Goal: Task Accomplishment & Management: Complete application form

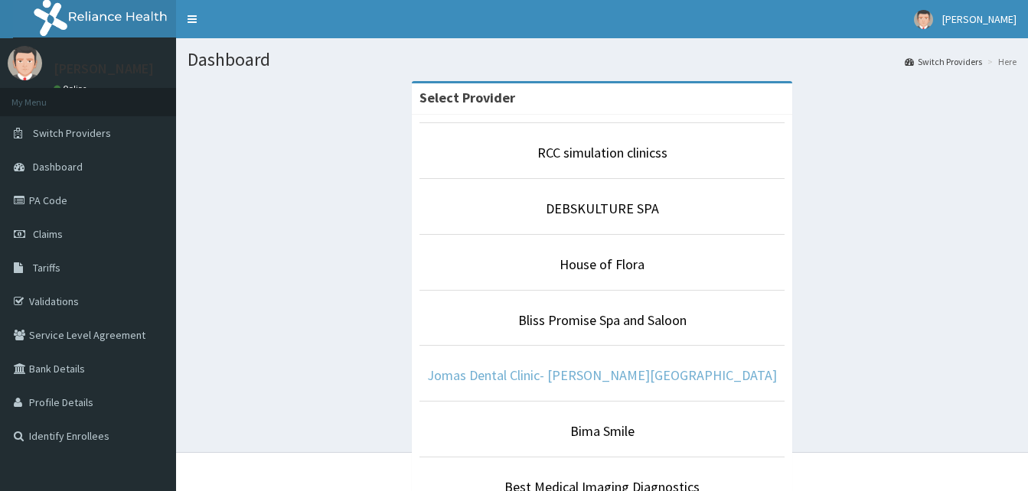
scroll to position [86, 0]
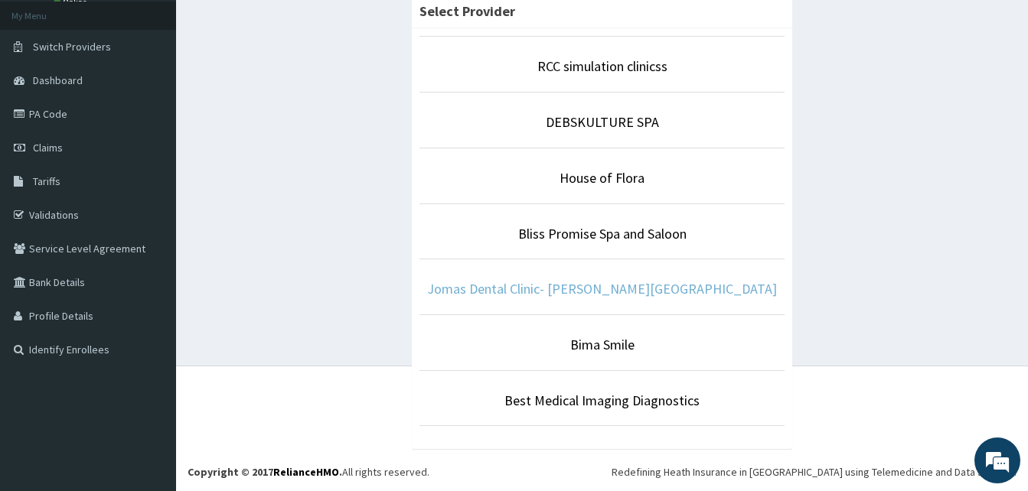
click at [556, 290] on link "Jomas Dental Clinic- Ada George Road Branch" at bounding box center [602, 289] width 350 height 18
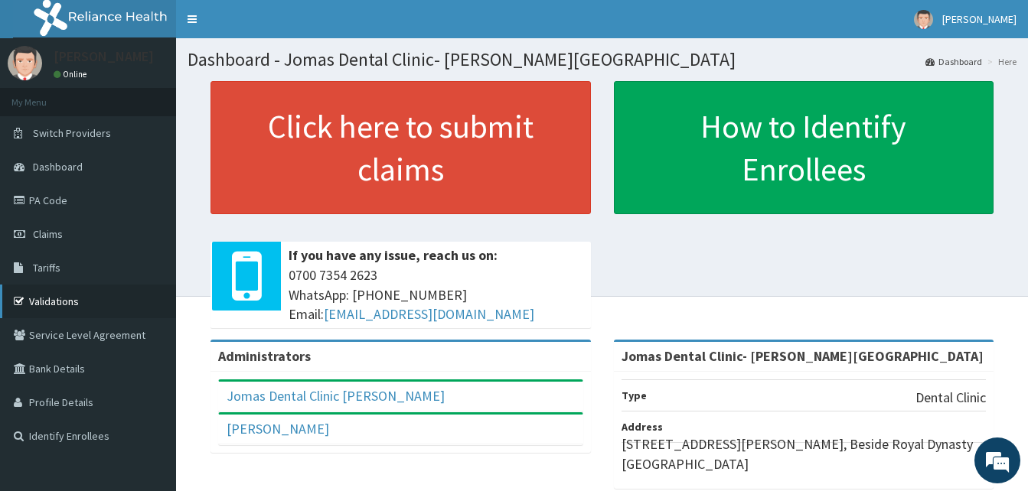
click at [60, 300] on link "Validations" at bounding box center [88, 302] width 176 height 34
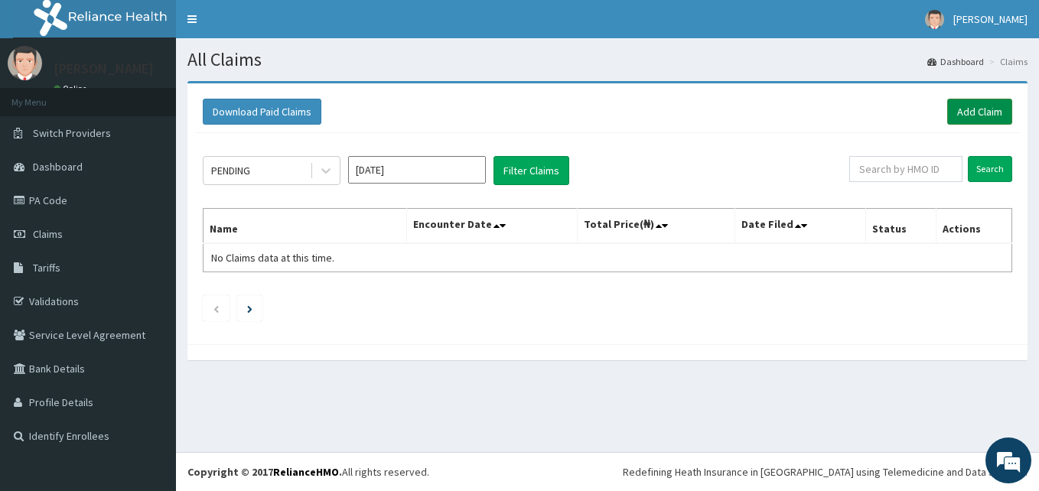
click at [1001, 107] on link "Add Claim" at bounding box center [980, 112] width 65 height 26
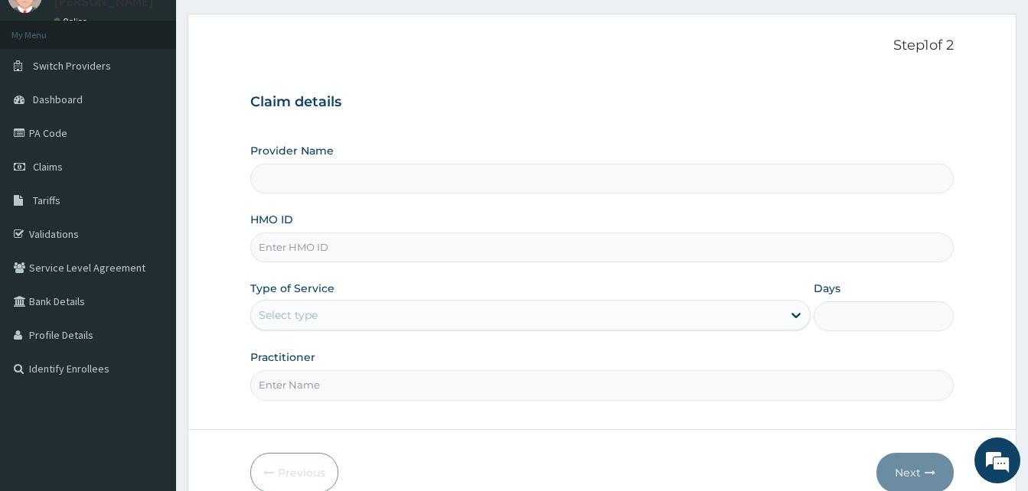
scroll to position [68, 0]
type input "Jomas Dental Clinic- [PERSON_NAME][GEOGRAPHIC_DATA]"
click at [266, 249] on input "HMO ID" at bounding box center [601, 247] width 703 height 30
type input "REL/10768/A"
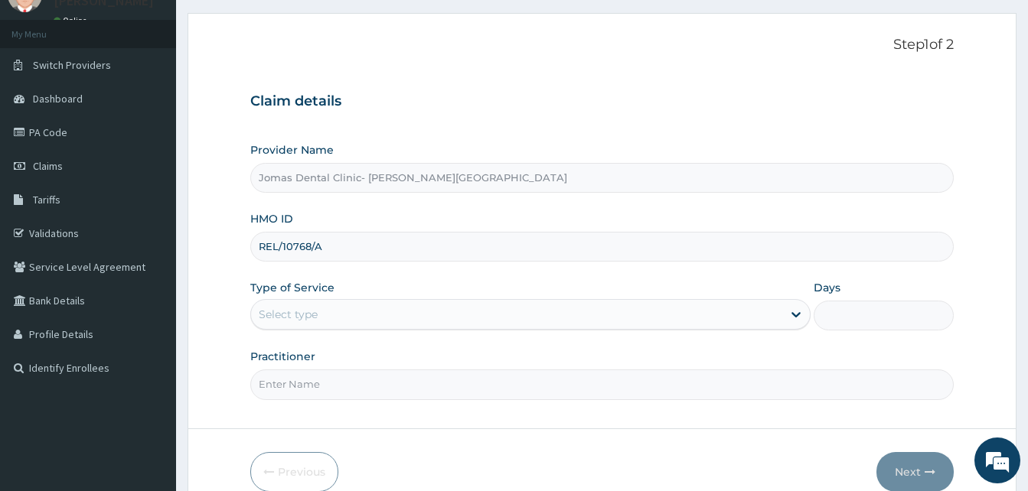
type input "1"
type input "IDAHOSA"
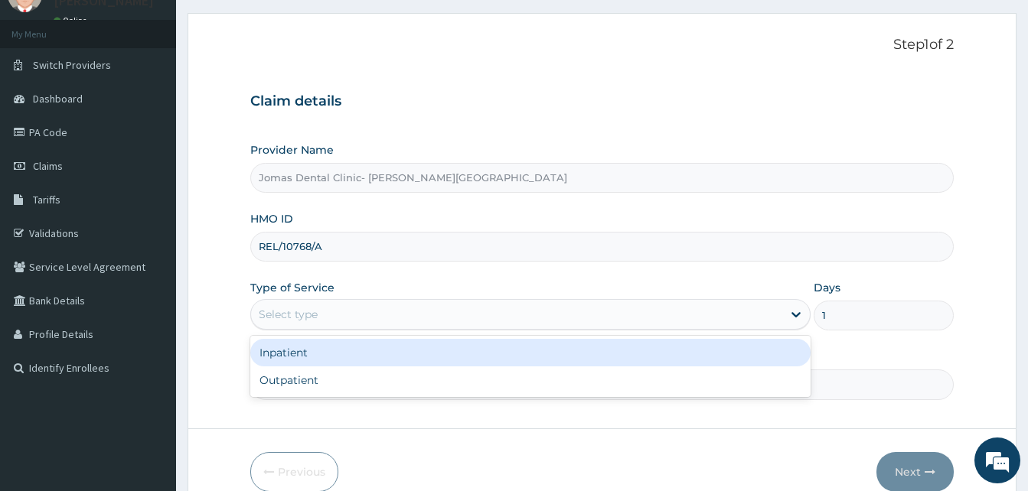
click at [302, 312] on div "Select type" at bounding box center [288, 314] width 59 height 15
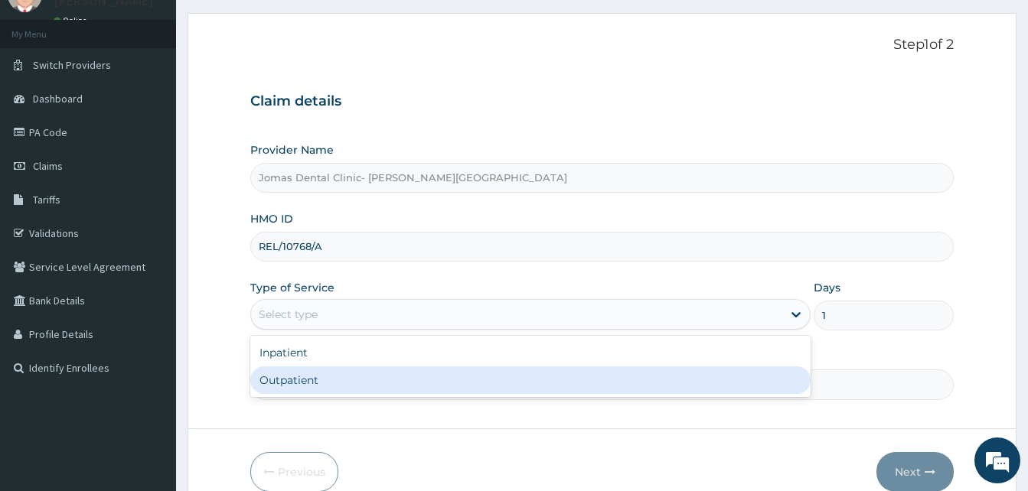
click at [302, 377] on div "Outpatient" at bounding box center [530, 381] width 560 height 28
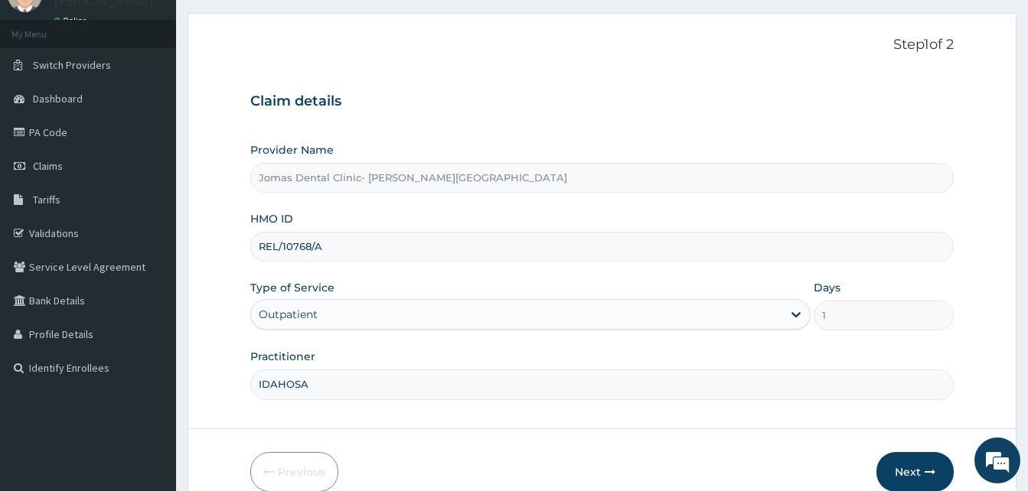
scroll to position [143, 0]
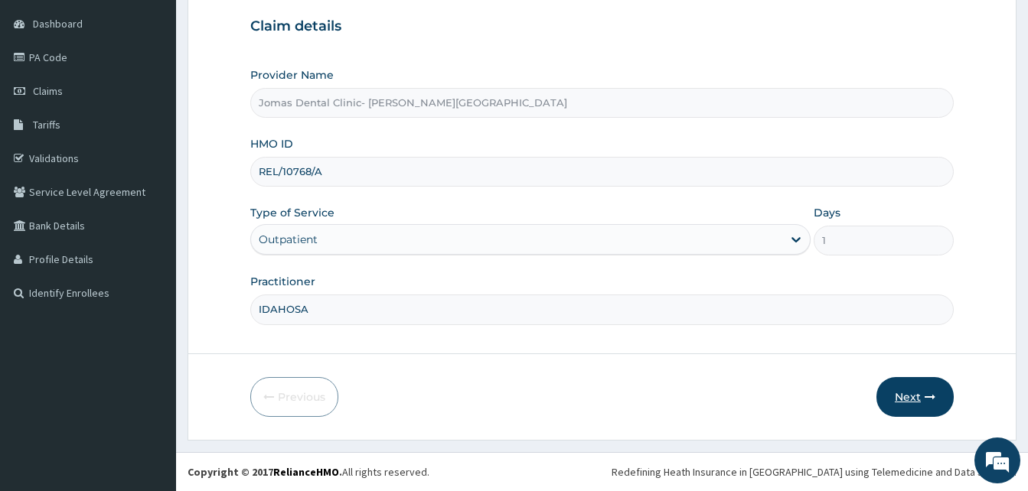
click at [905, 395] on button "Next" at bounding box center [914, 397] width 77 height 40
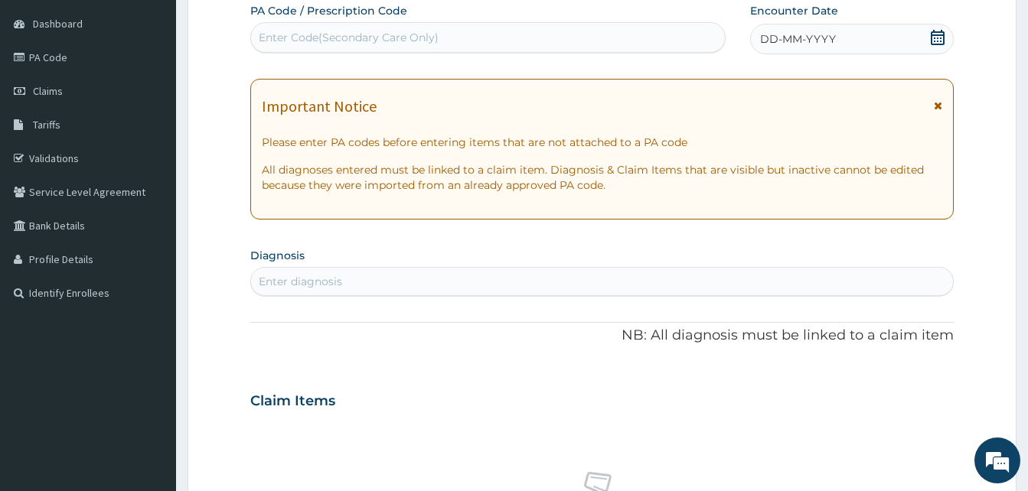
scroll to position [0, 0]
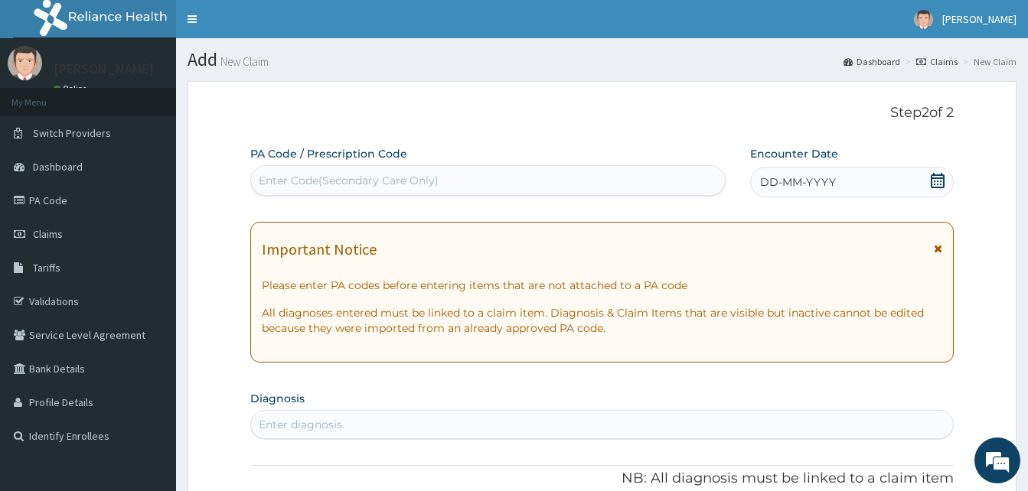
click at [633, 181] on div "Enter Code(Secondary Care Only)" at bounding box center [488, 180] width 474 height 24
click at [935, 178] on icon at bounding box center [938, 180] width 14 height 15
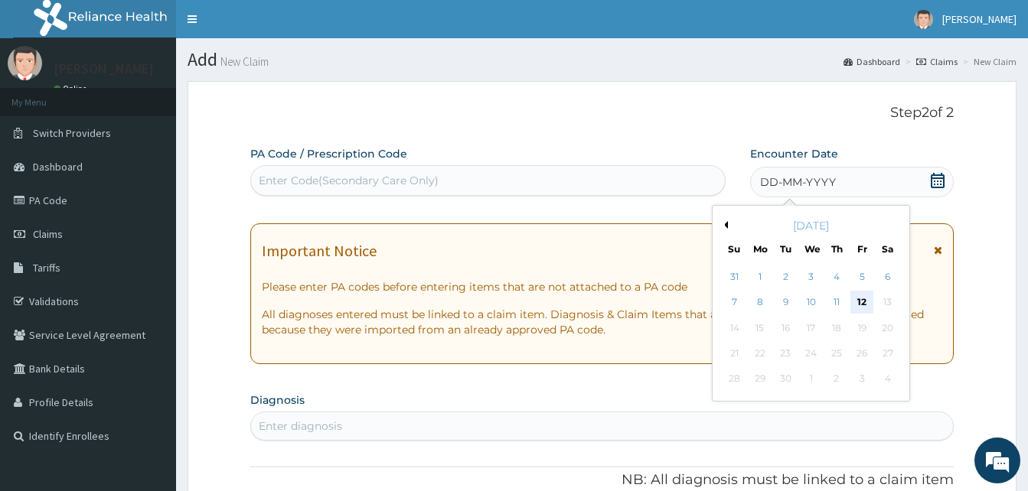
click at [859, 293] on div "12" at bounding box center [861, 303] width 23 height 23
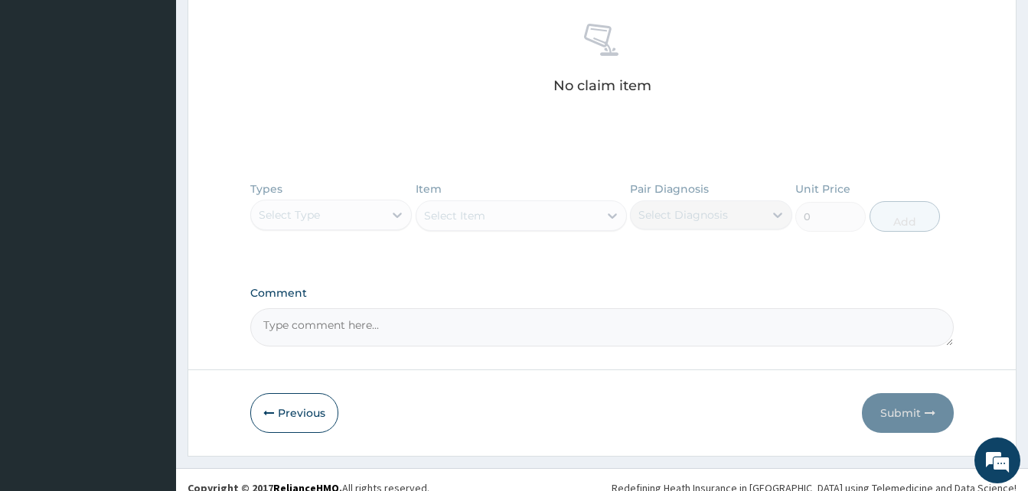
scroll to position [608, 0]
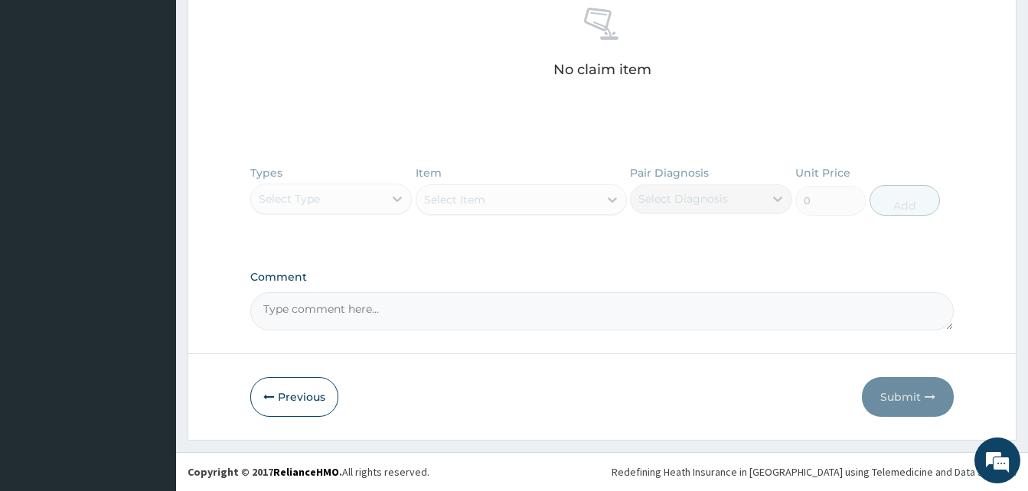
click at [282, 318] on textarea "Comment" at bounding box center [601, 311] width 703 height 38
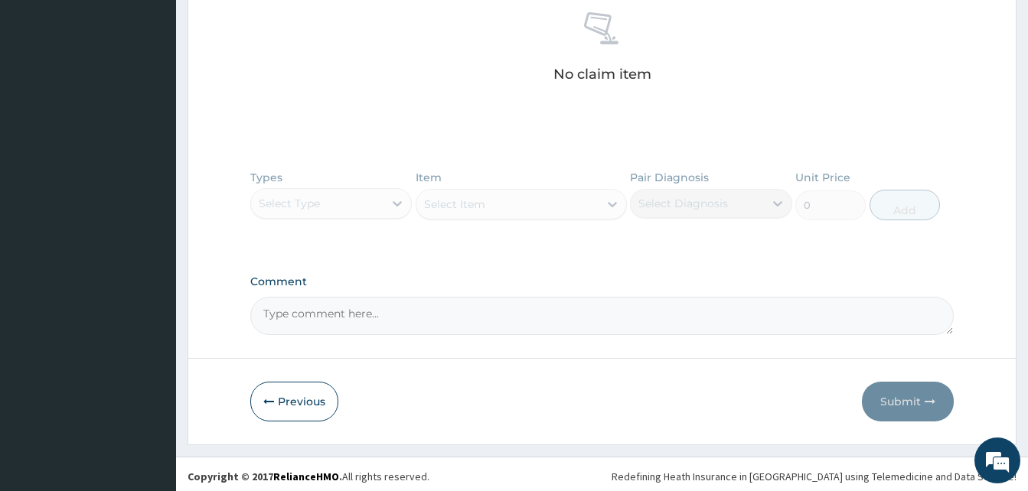
scroll to position [0, 0]
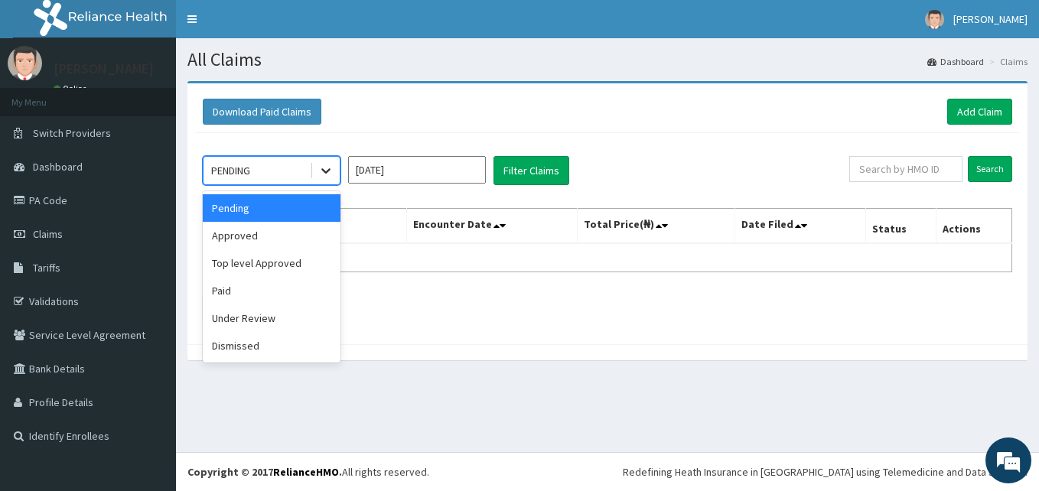
click at [330, 175] on icon at bounding box center [325, 170] width 15 height 15
click at [241, 211] on div "Pending" at bounding box center [272, 208] width 138 height 28
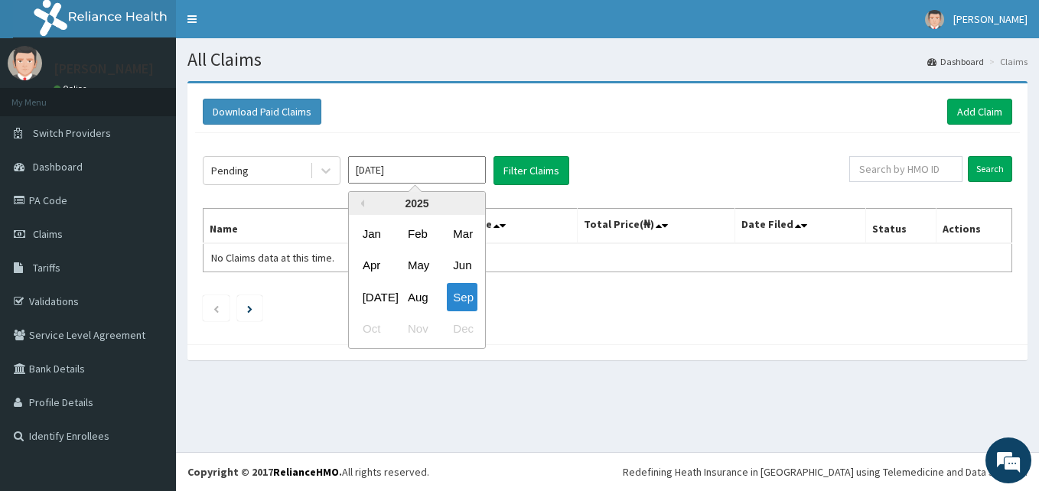
click at [429, 178] on input "[DATE]" at bounding box center [417, 170] width 138 height 28
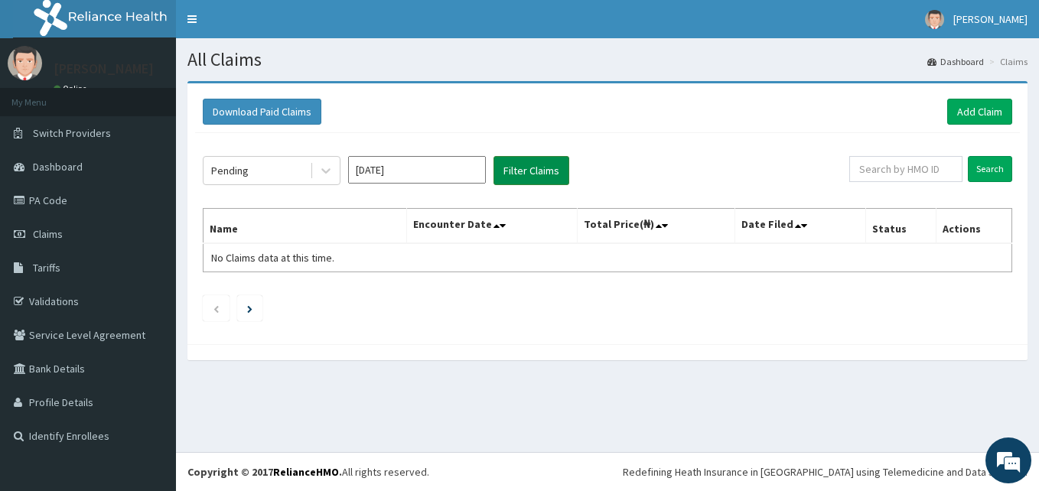
click at [541, 166] on button "Filter Claims" at bounding box center [532, 170] width 76 height 29
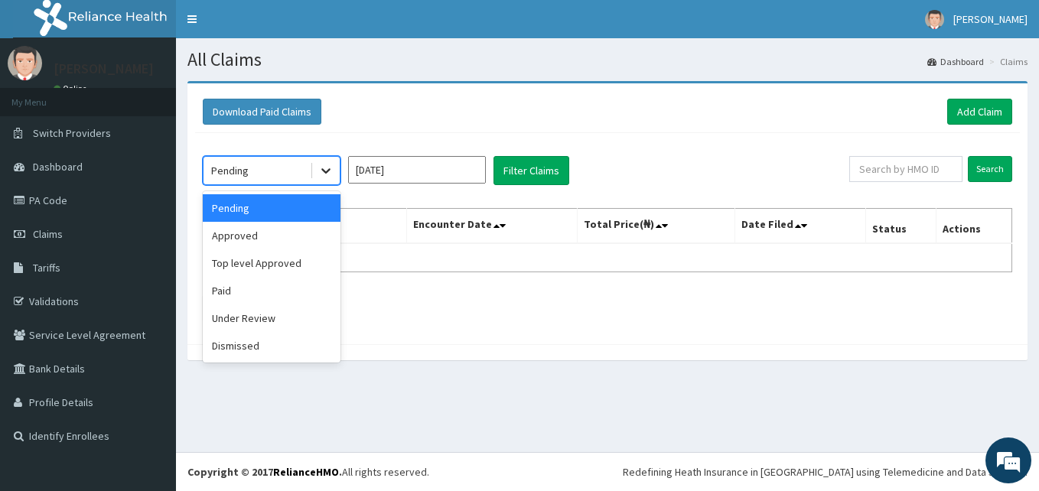
click at [319, 167] on icon at bounding box center [325, 170] width 15 height 15
click at [207, 290] on div "Paid" at bounding box center [272, 291] width 138 height 28
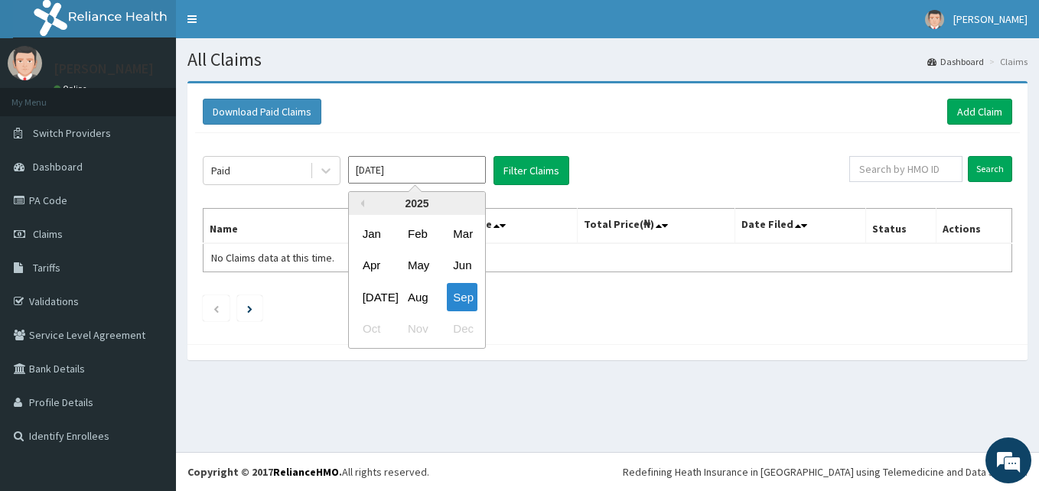
click at [441, 161] on input "Sep 2025" at bounding box center [417, 170] width 138 height 28
click at [416, 293] on div "Aug" at bounding box center [417, 297] width 31 height 28
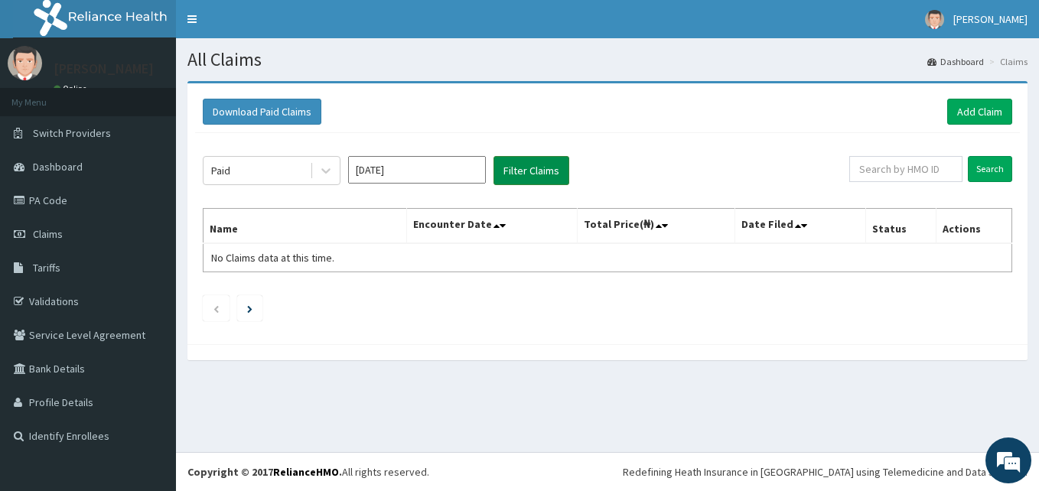
click at [545, 176] on button "Filter Claims" at bounding box center [532, 170] width 76 height 29
drag, startPoint x: 439, startPoint y: 155, endPoint x: 425, endPoint y: 170, distance: 20.6
click at [425, 170] on div "Paid Aug 2025 Filter Claims Search Name Encounter Date Total Price(₦) Date File…" at bounding box center [607, 235] width 825 height 204
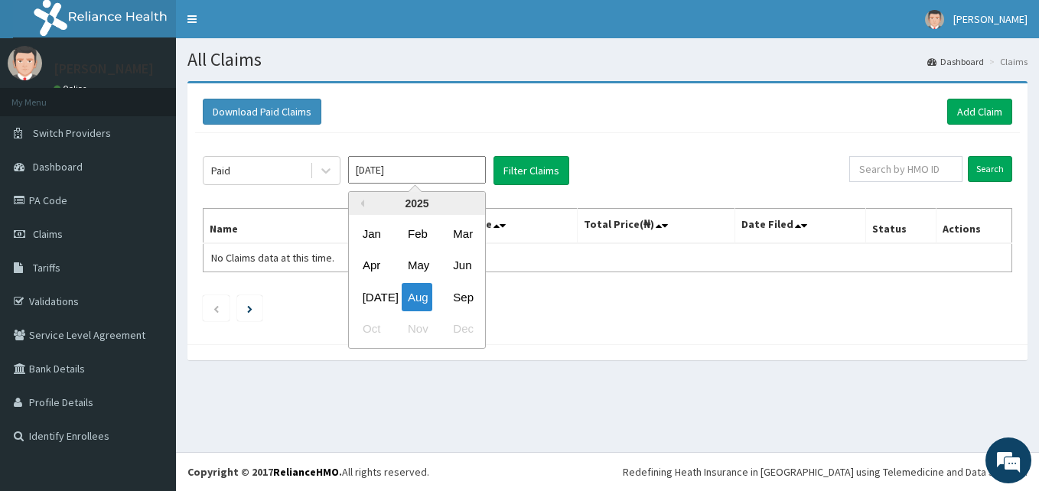
click at [425, 170] on input "Aug 2025" at bounding box center [417, 170] width 138 height 28
click at [375, 299] on div "Jul" at bounding box center [372, 297] width 31 height 28
type input "Jul 2025"
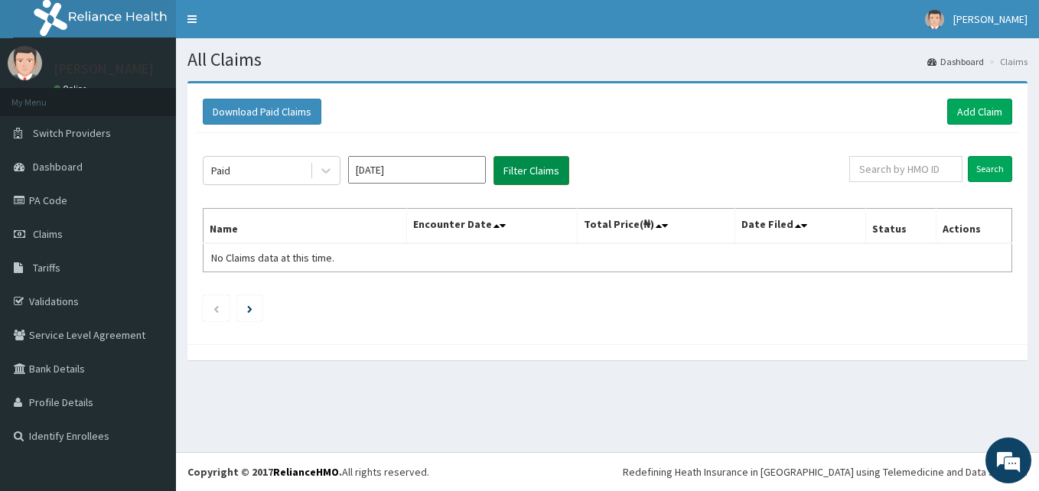
click at [551, 171] on button "Filter Claims" at bounding box center [532, 170] width 76 height 29
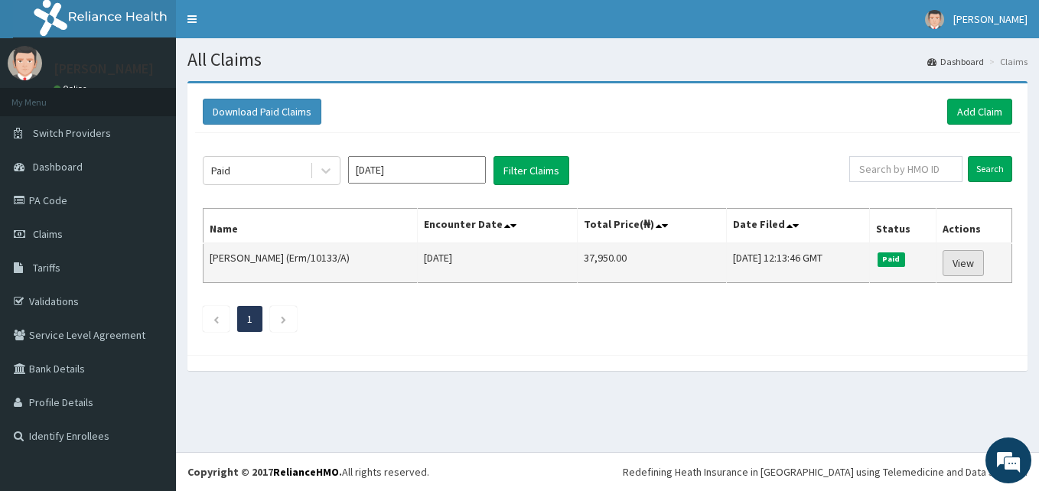
click at [978, 257] on link "View" at bounding box center [963, 263] width 41 height 26
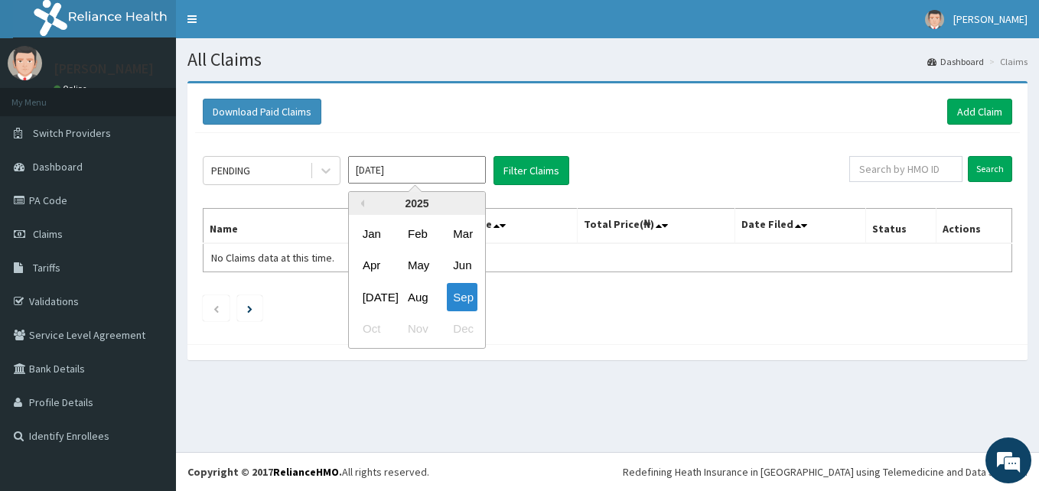
click at [405, 169] on input "Sep 2025" at bounding box center [417, 170] width 138 height 28
drag, startPoint x: 372, startPoint y: 289, endPoint x: 325, endPoint y: 174, distance: 124.2
click at [325, 174] on div "PENDING Sep 2025 Previous Year 2025 Jan Feb Mar Apr May Jun Jul Aug Sep Oct Nov…" at bounding box center [526, 170] width 647 height 29
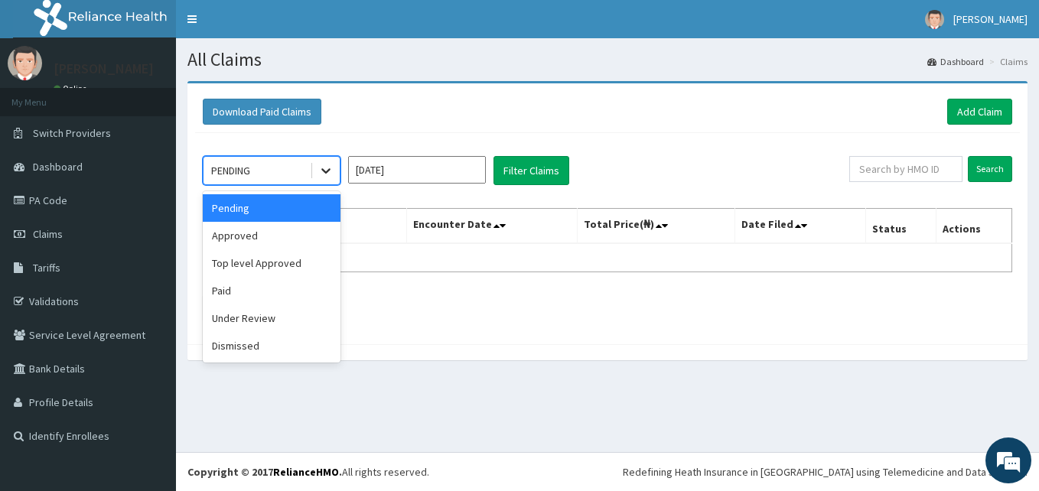
click at [325, 174] on icon at bounding box center [325, 170] width 15 height 15
click at [216, 290] on div "Paid" at bounding box center [272, 291] width 138 height 28
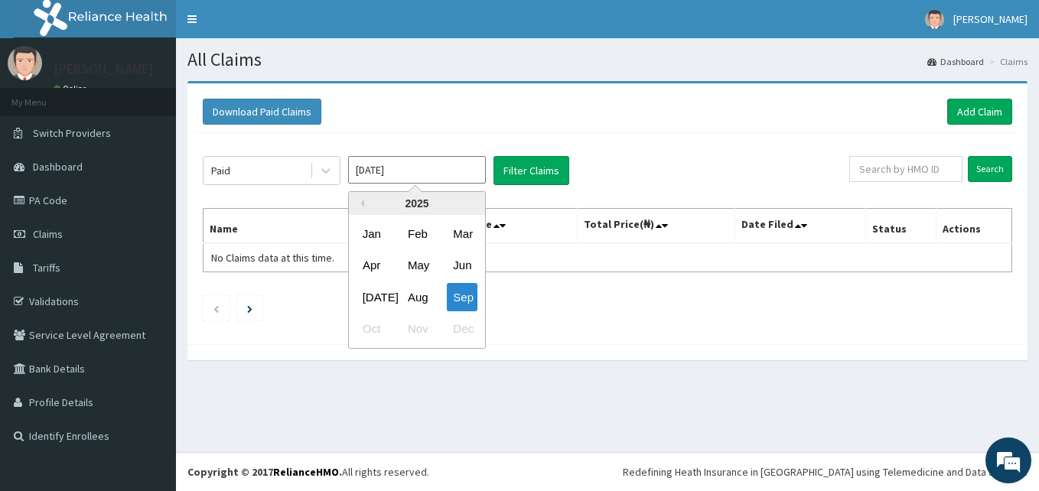
click at [433, 170] on input "Sep 2025" at bounding box center [417, 170] width 138 height 28
click at [380, 295] on div "Jul" at bounding box center [372, 297] width 31 height 28
type input "Jul 2025"
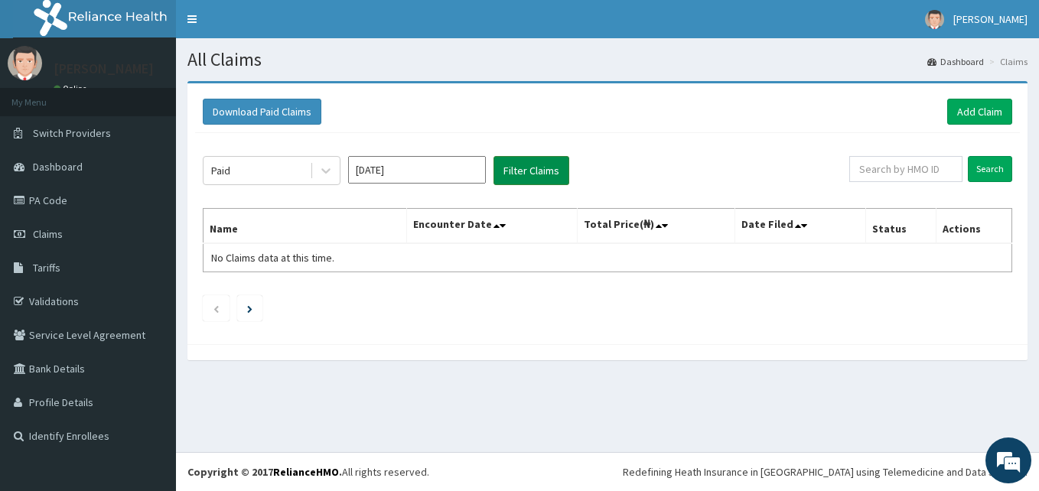
click at [545, 169] on button "Filter Claims" at bounding box center [532, 170] width 76 height 29
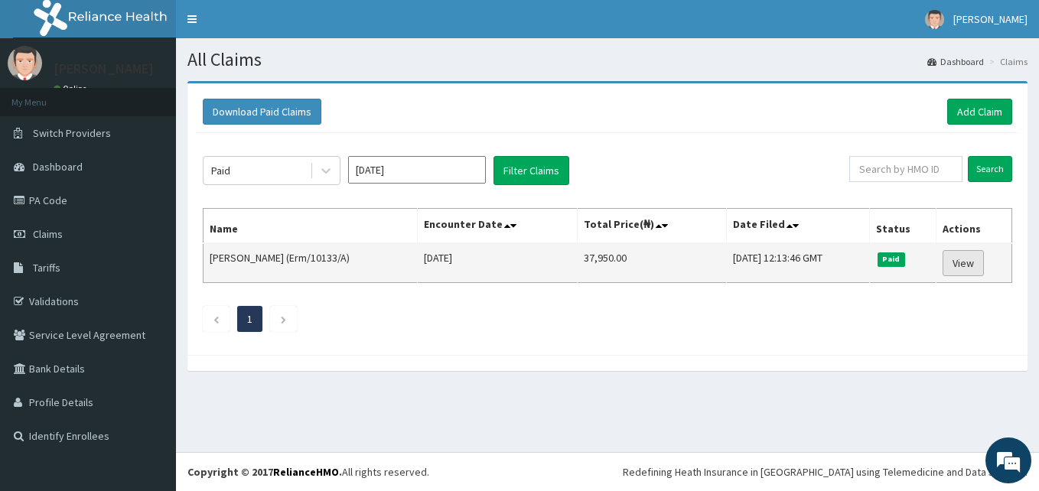
click at [970, 267] on link "View" at bounding box center [963, 263] width 41 height 26
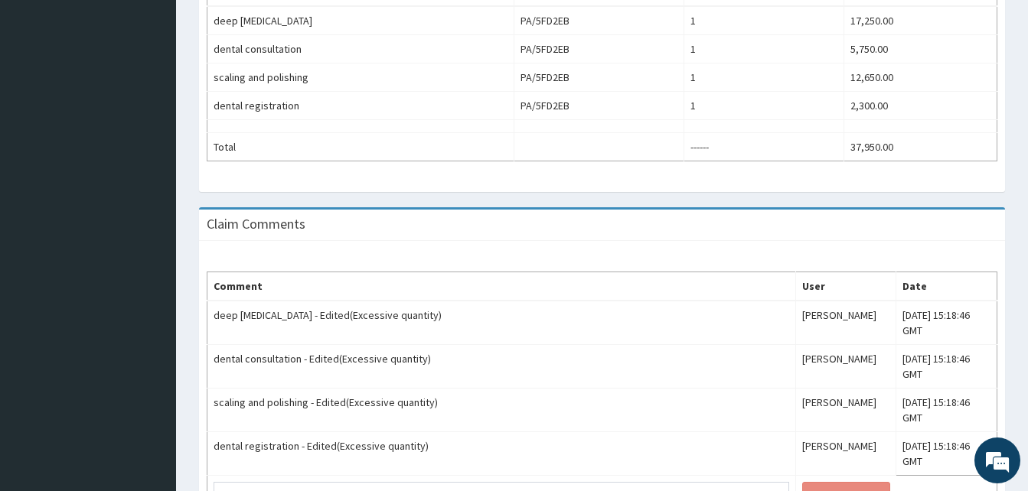
scroll to position [641, 0]
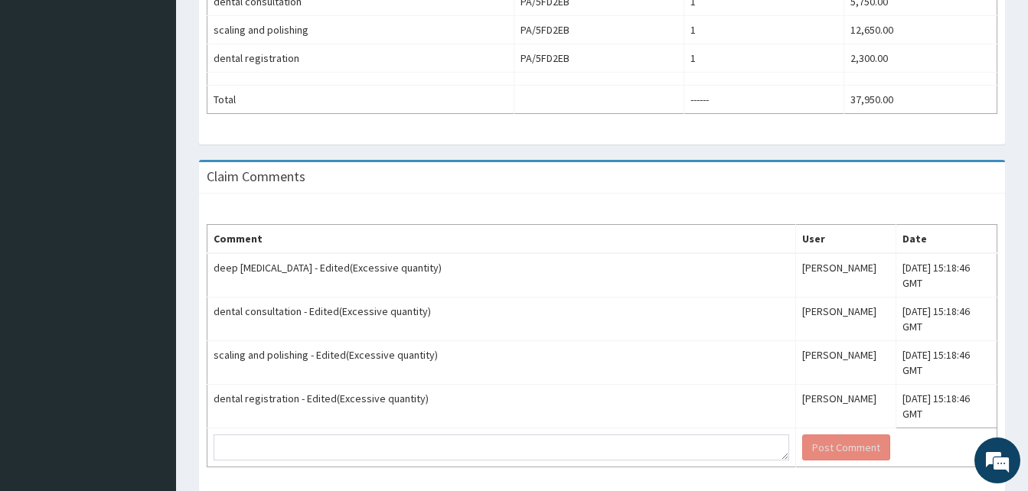
click at [607, 341] on td "scaling and polishing - Edited(Excessive quantity)" at bounding box center [501, 363] width 589 height 44
